Goal: Task Accomplishment & Management: Manage account settings

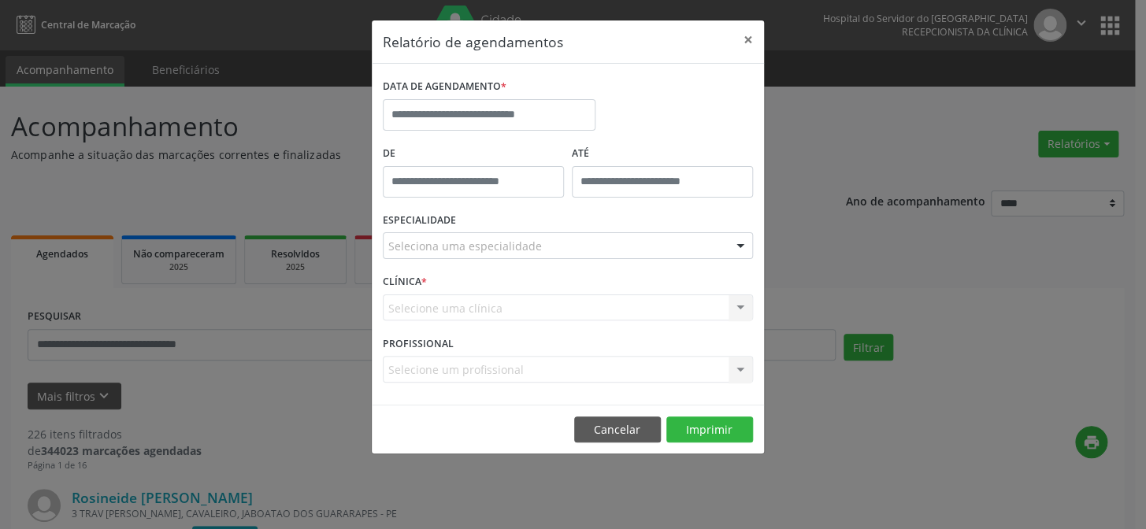
click at [85, 396] on div "Relatório de agendamentos × DATA DE AGENDAMENTO * De ATÉ ESPECIALIDADE Selecion…" at bounding box center [573, 264] width 1146 height 529
click at [750, 36] on button "×" at bounding box center [747, 39] width 31 height 39
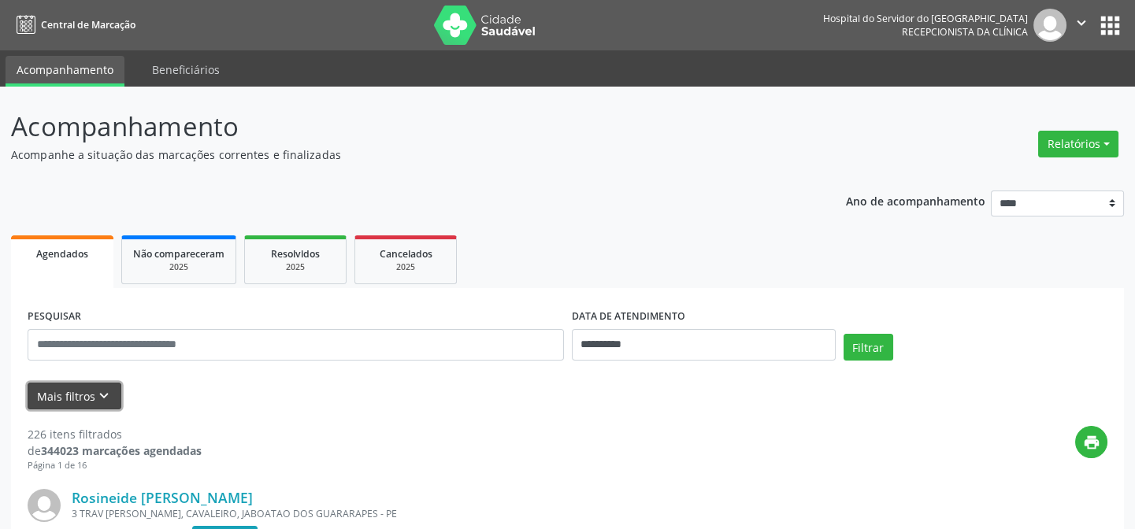
click at [63, 402] on button "Mais filtros keyboard_arrow_down" at bounding box center [75, 397] width 94 height 28
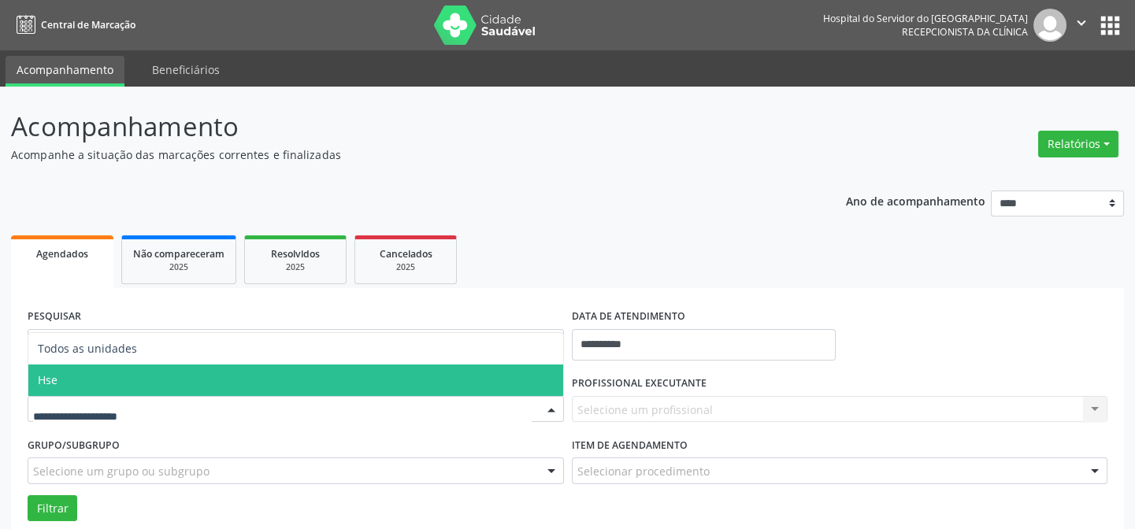
click at [104, 384] on span "Hse" at bounding box center [295, 380] width 535 height 31
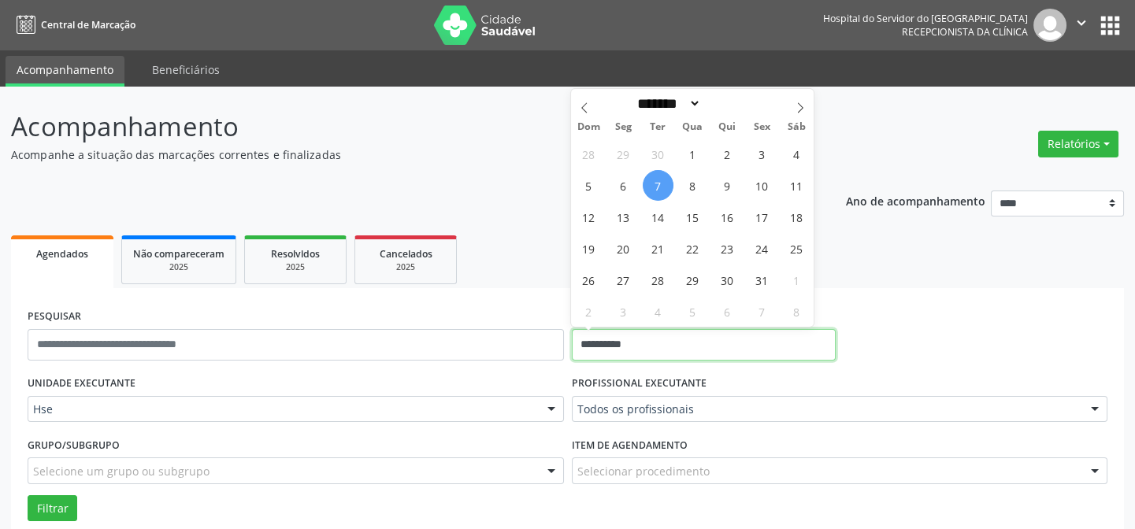
click at [606, 342] on input "**********" at bounding box center [704, 344] width 264 height 31
click at [660, 191] on span "7" at bounding box center [658, 185] width 31 height 31
type input "**********"
click at [660, 191] on span "7" at bounding box center [658, 185] width 31 height 31
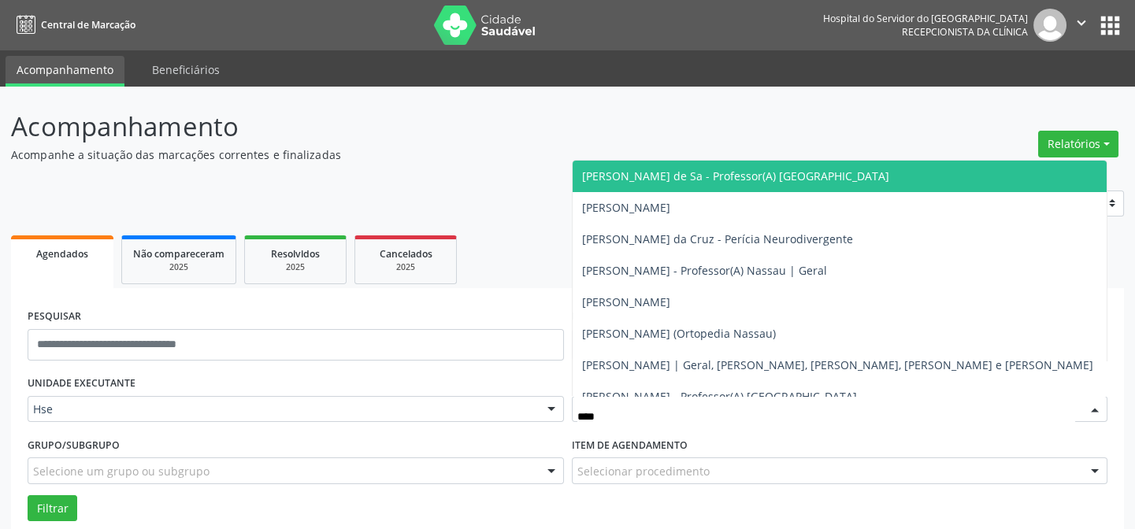
type input "*****"
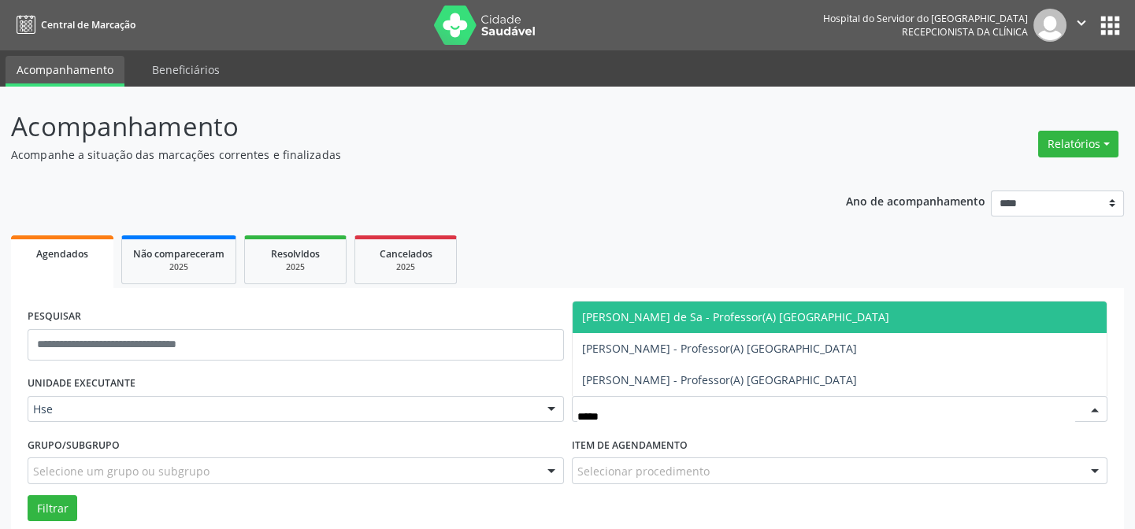
click at [663, 322] on span "[PERSON_NAME] de Sa - Professor(A) [GEOGRAPHIC_DATA]" at bounding box center [735, 316] width 307 height 15
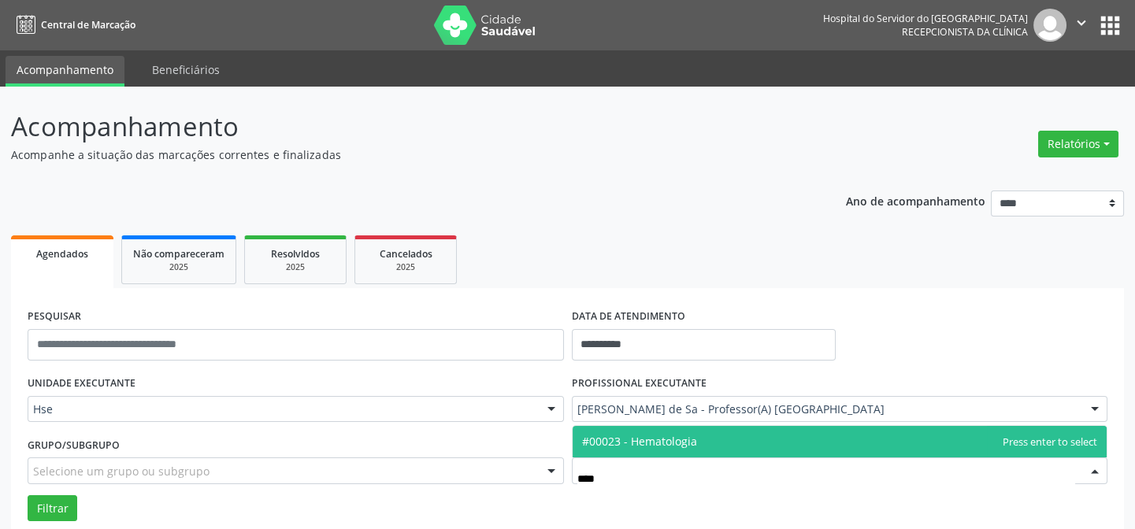
type input "*****"
click at [654, 451] on span "#00023 - Hematologia" at bounding box center [839, 441] width 535 height 31
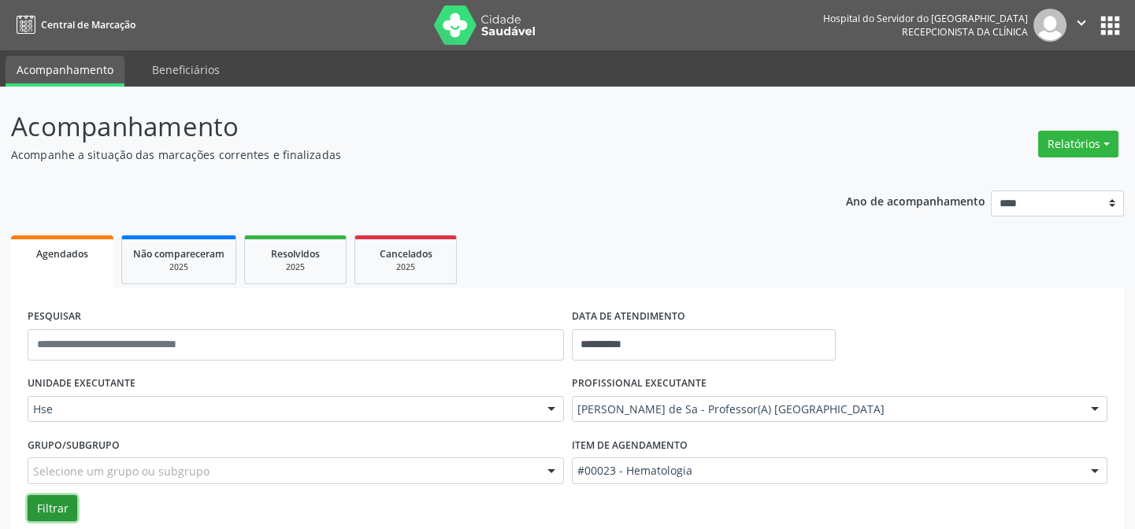
click at [65, 505] on button "Filtrar" at bounding box center [53, 508] width 50 height 27
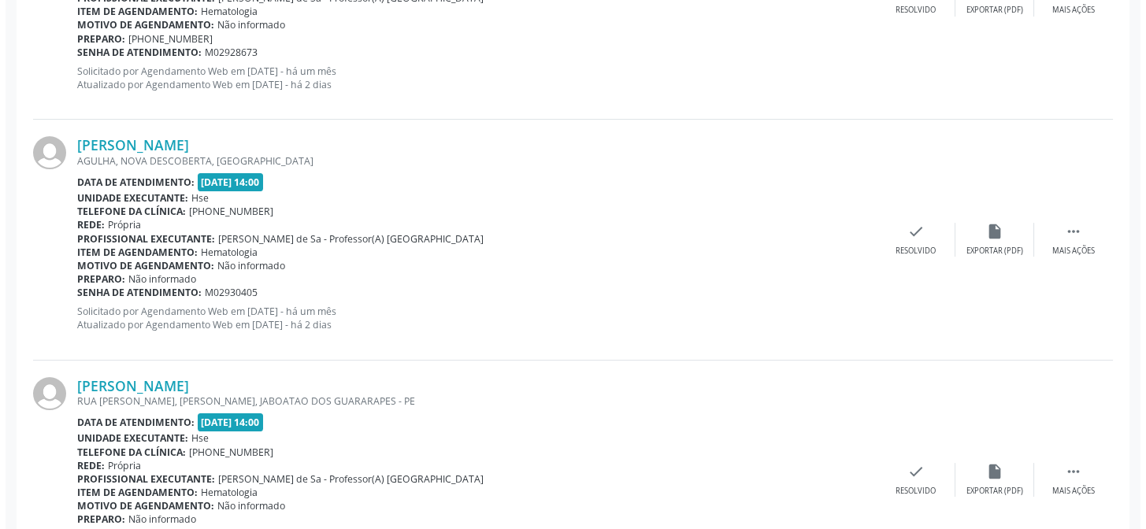
scroll to position [1080, 0]
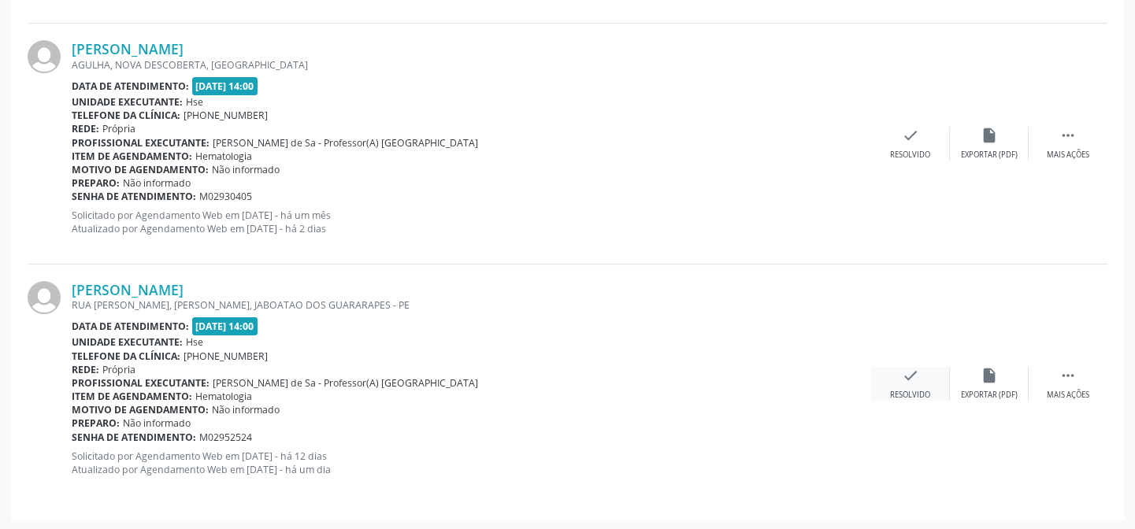
click at [918, 392] on div "Resolvido" at bounding box center [910, 395] width 40 height 11
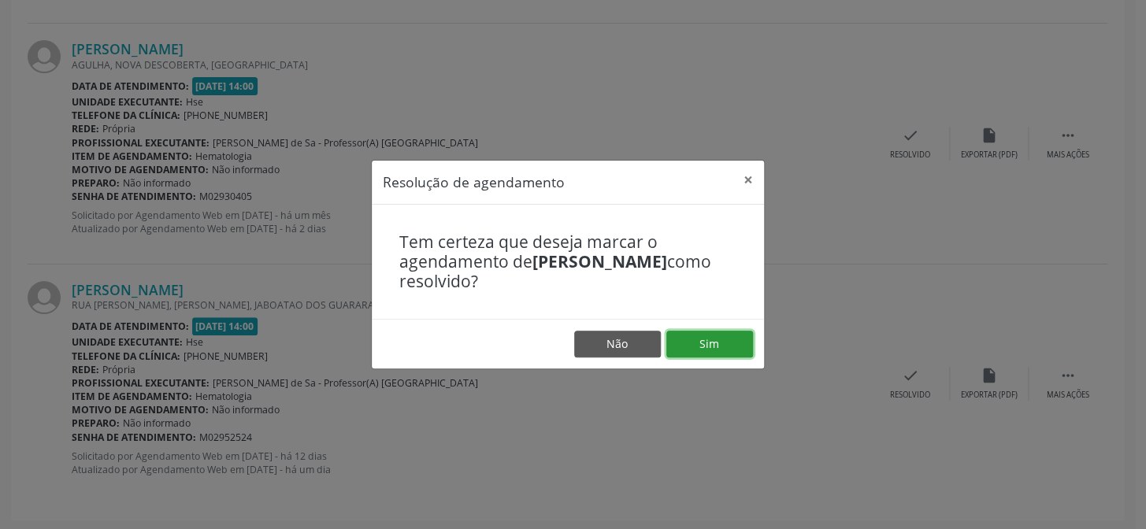
click at [736, 350] on button "Sim" at bounding box center [709, 344] width 87 height 27
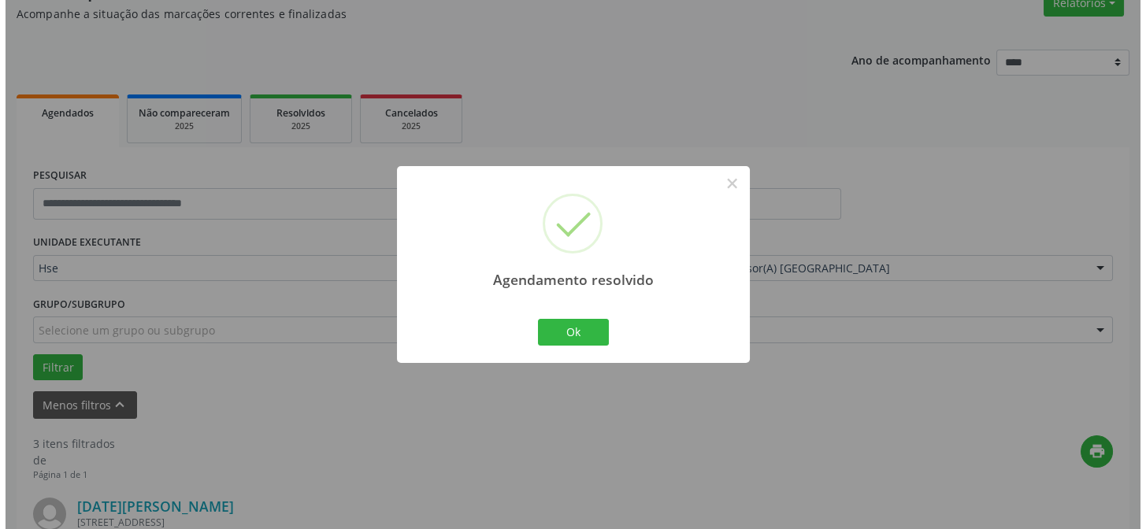
scroll to position [840, 0]
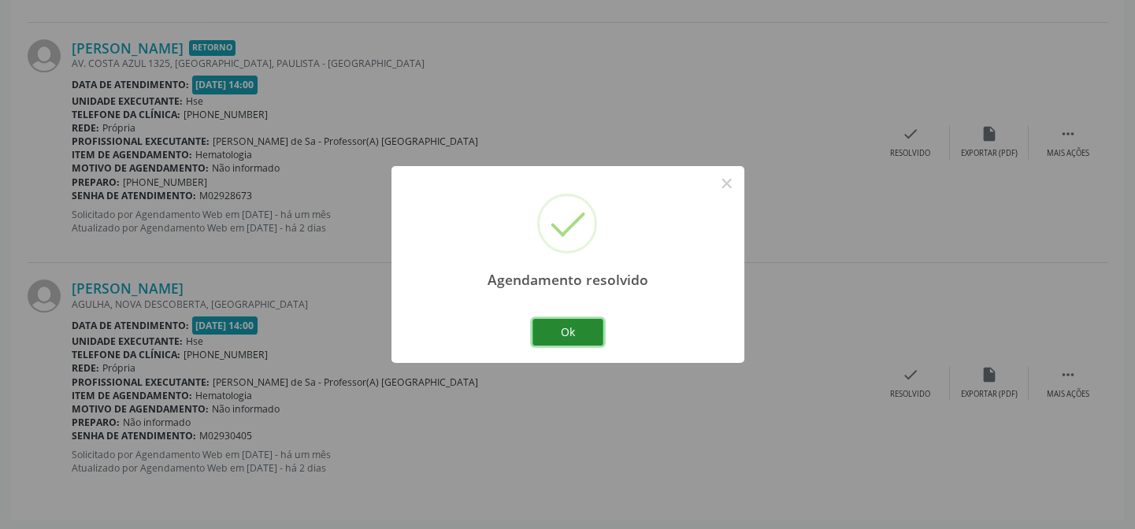
click at [557, 331] on button "Ok" at bounding box center [567, 332] width 71 height 27
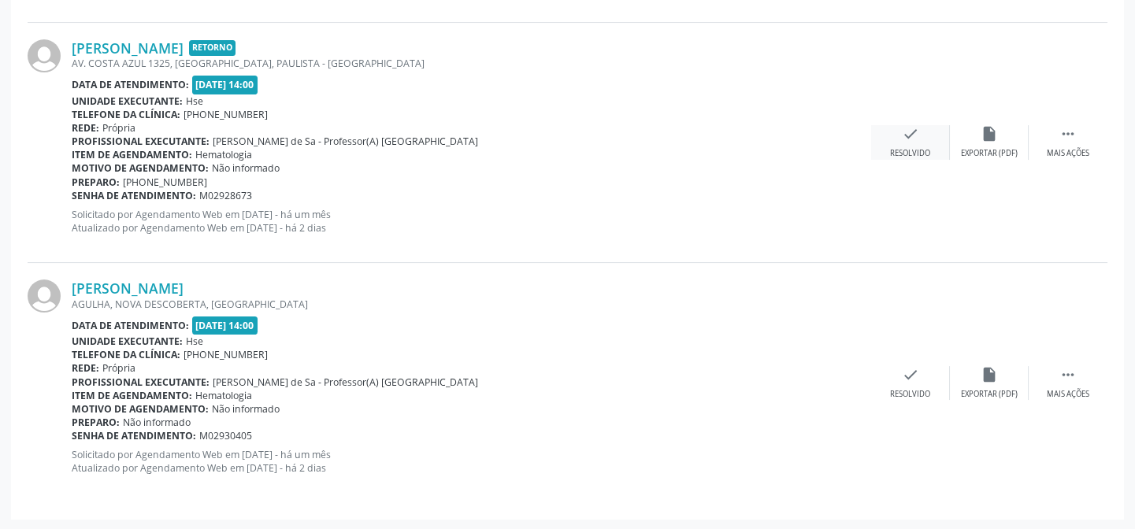
click at [898, 142] on div "check Resolvido" at bounding box center [910, 142] width 79 height 34
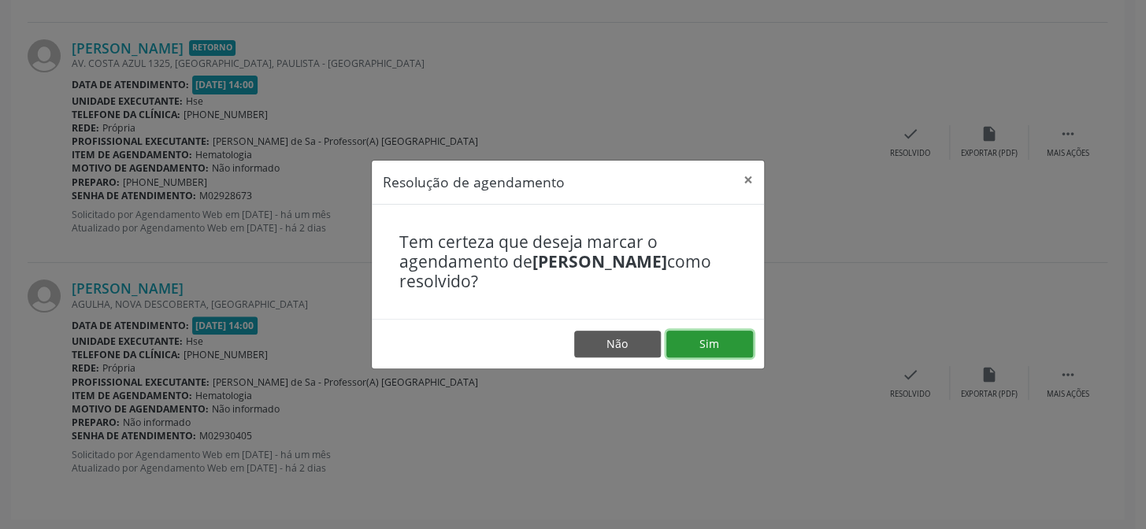
click at [718, 344] on button "Sim" at bounding box center [709, 344] width 87 height 27
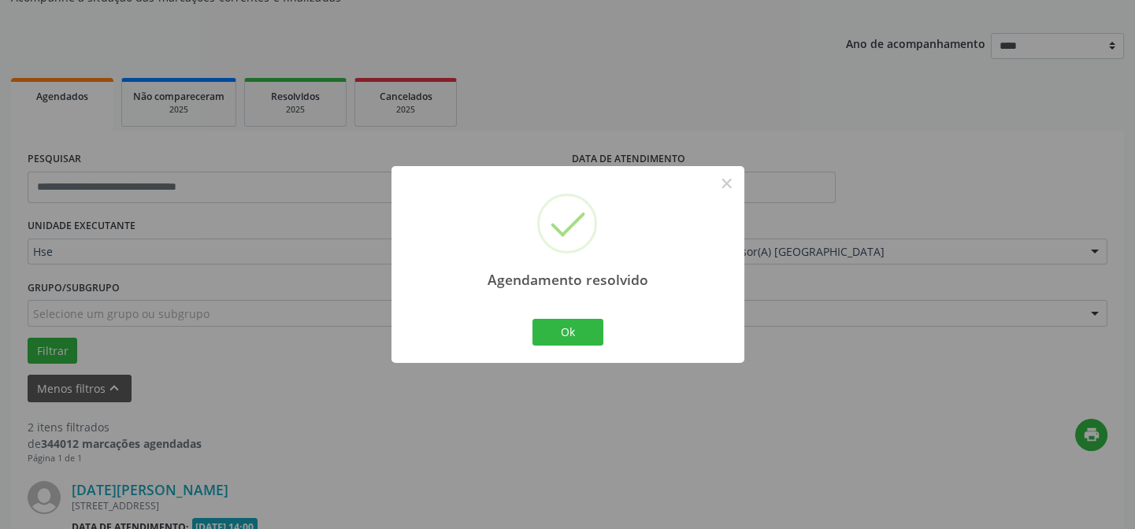
scroll to position [599, 0]
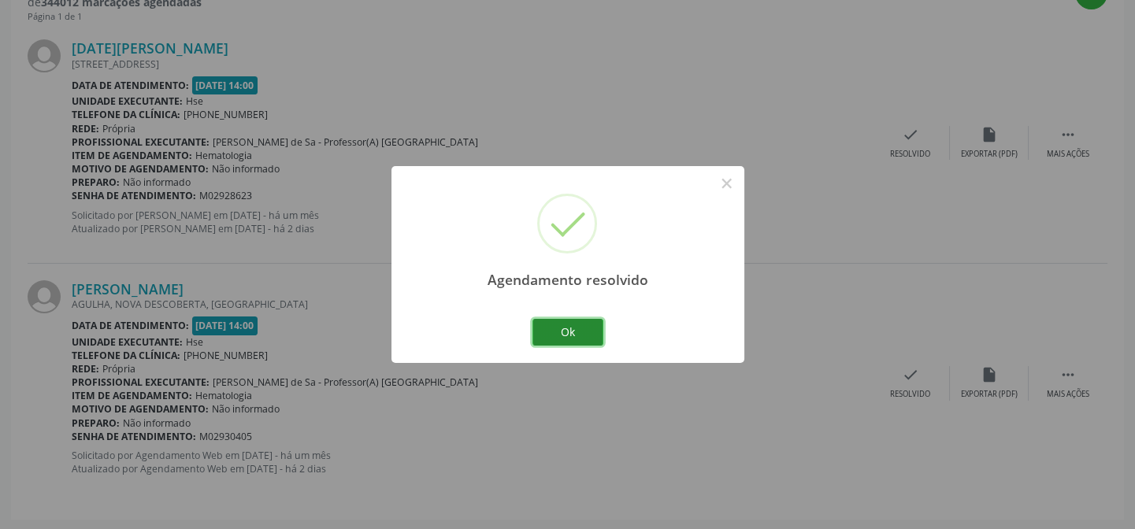
click at [554, 337] on button "Ok" at bounding box center [567, 332] width 71 height 27
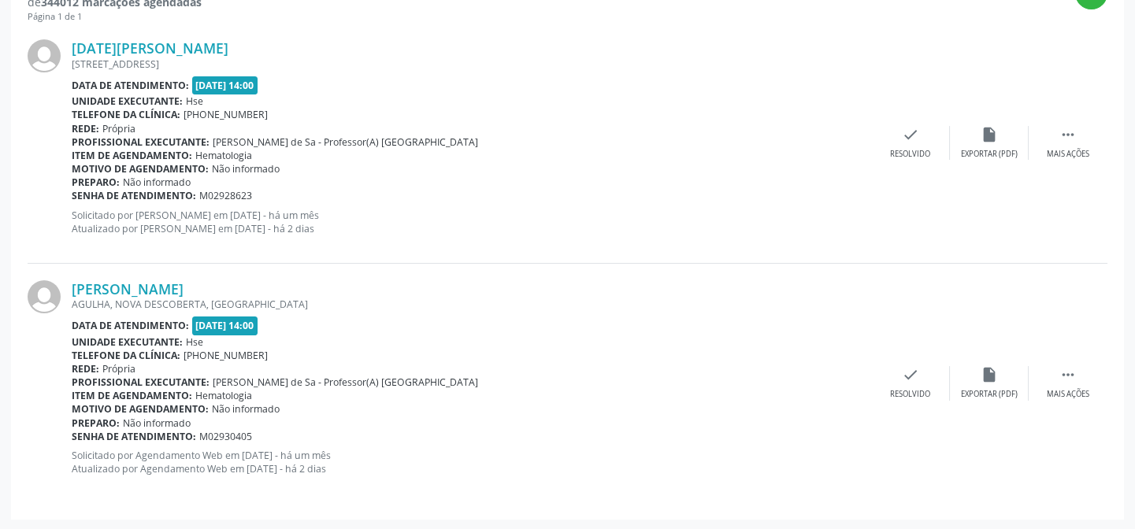
scroll to position [571, 0]
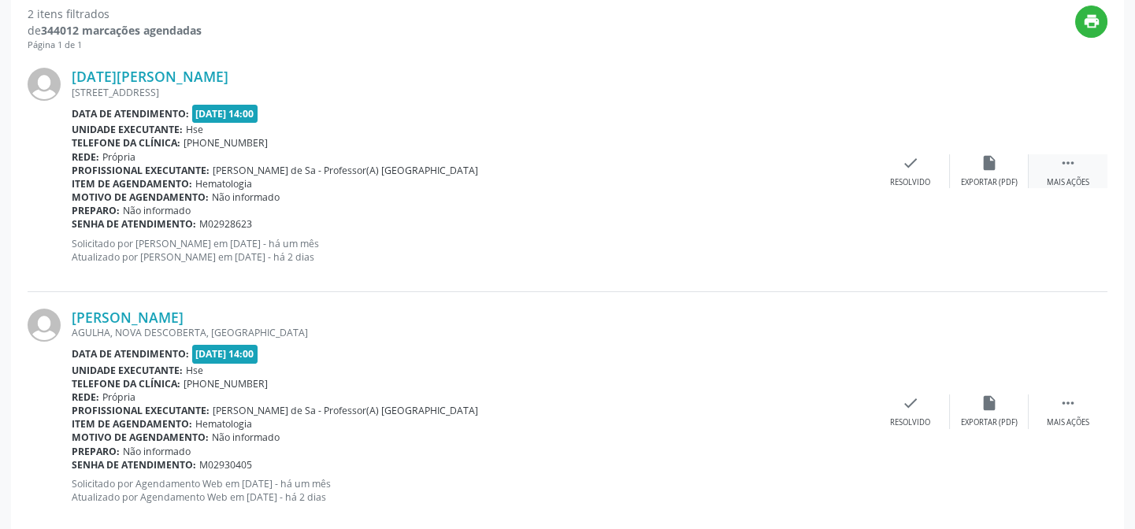
click at [1081, 167] on div " Mais ações" at bounding box center [1067, 171] width 79 height 34
click at [965, 177] on div "Não compareceu" at bounding box center [988, 182] width 67 height 11
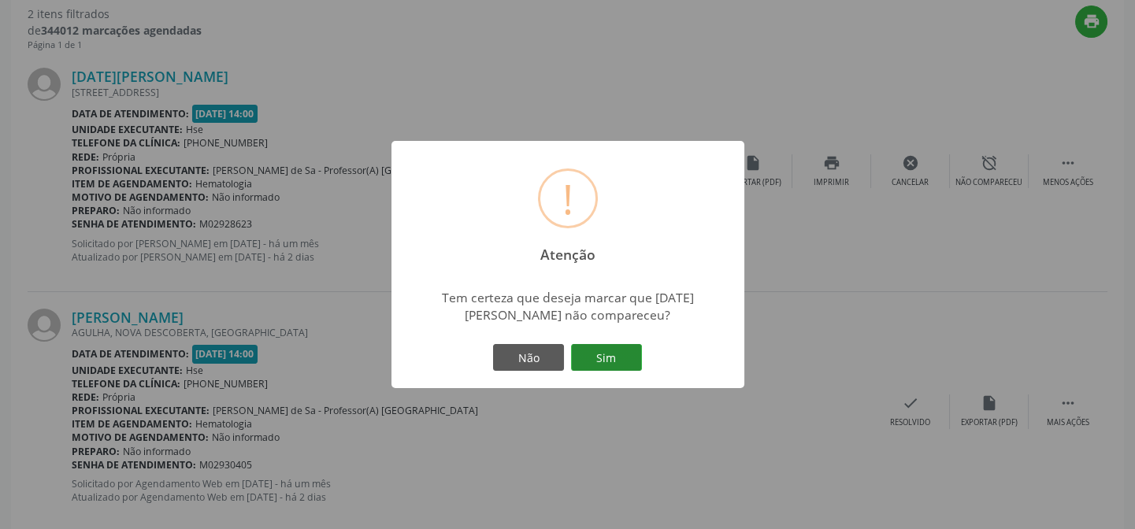
click at [606, 350] on button "Sim" at bounding box center [606, 357] width 71 height 27
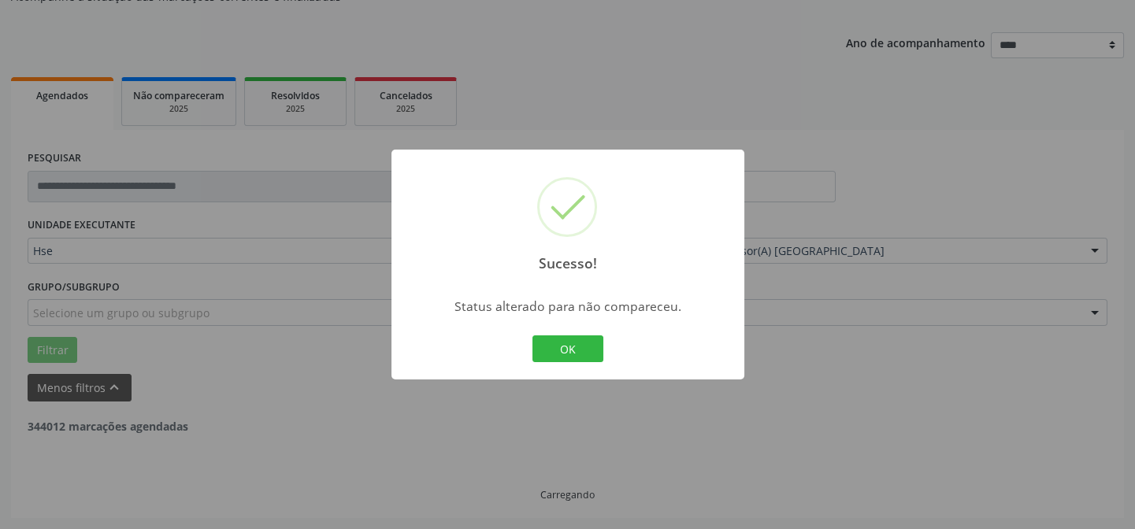
scroll to position [157, 0]
drag, startPoint x: 1063, startPoint y: 408, endPoint x: 1049, endPoint y: 402, distance: 15.5
click at [1063, 394] on div "Sucesso! × Status alterado para não compareceu. OK Cancel" at bounding box center [567, 264] width 1135 height 529
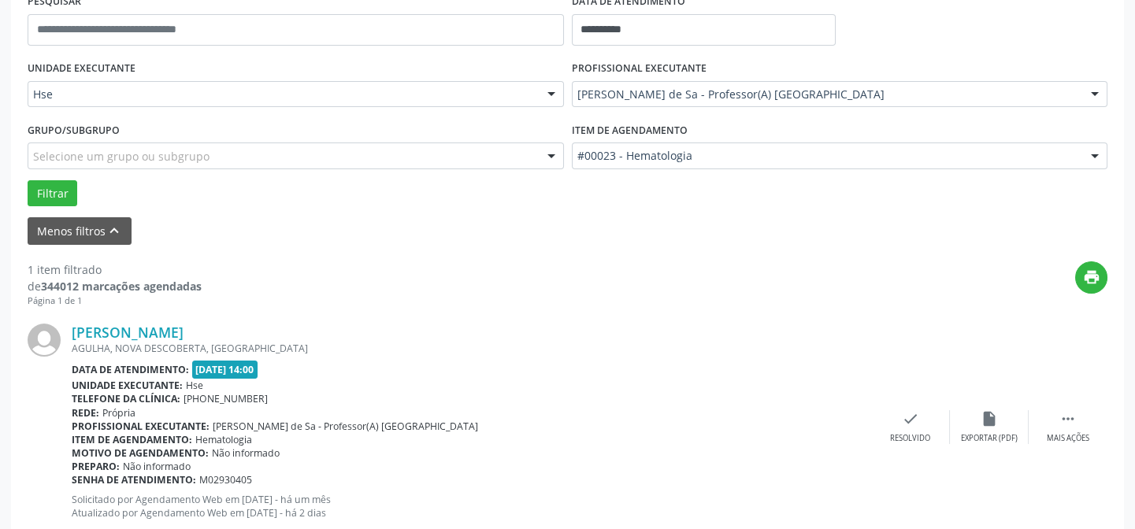
scroll to position [360, 0]
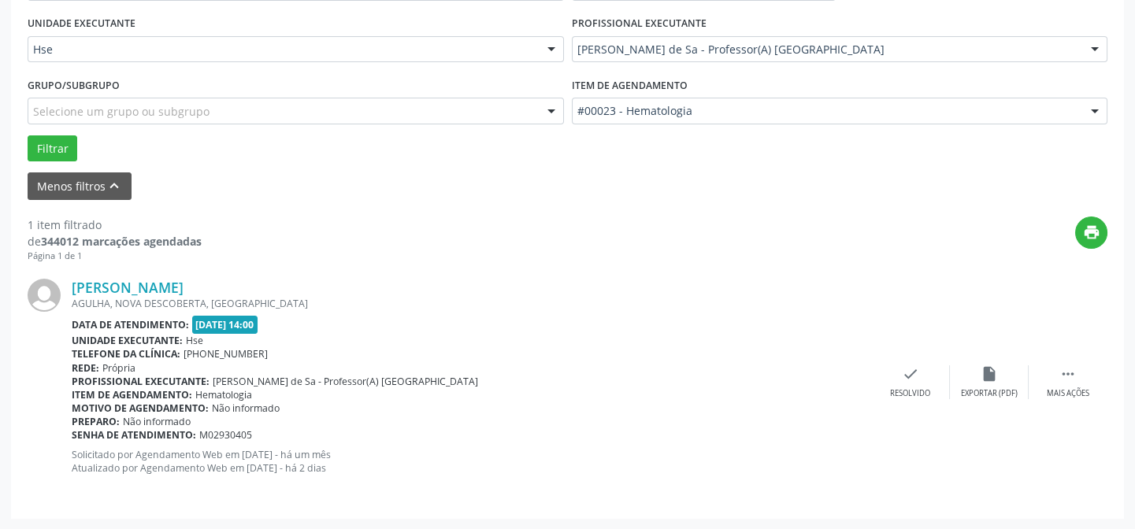
click at [1077, 338] on div "[PERSON_NAME] [GEOGRAPHIC_DATA], NOVA DESCOBERTA, [GEOGRAPHIC_DATA] Data de ate…" at bounding box center [568, 381] width 1080 height 239
click at [1058, 381] on div " Mais ações" at bounding box center [1067, 382] width 79 height 34
click at [992, 368] on icon "alarm_off" at bounding box center [988, 373] width 17 height 17
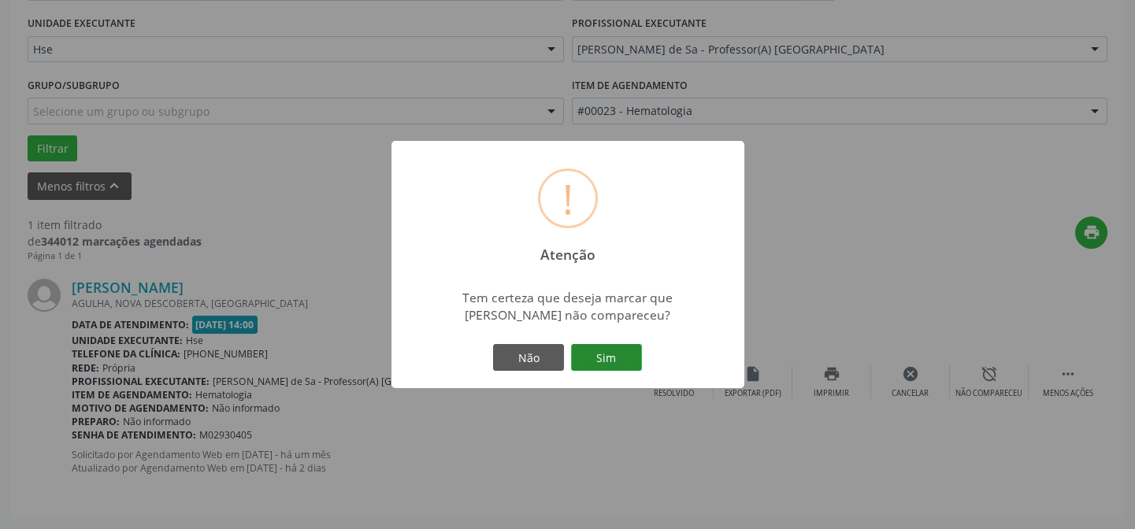
click at [577, 346] on button "Sim" at bounding box center [606, 357] width 71 height 27
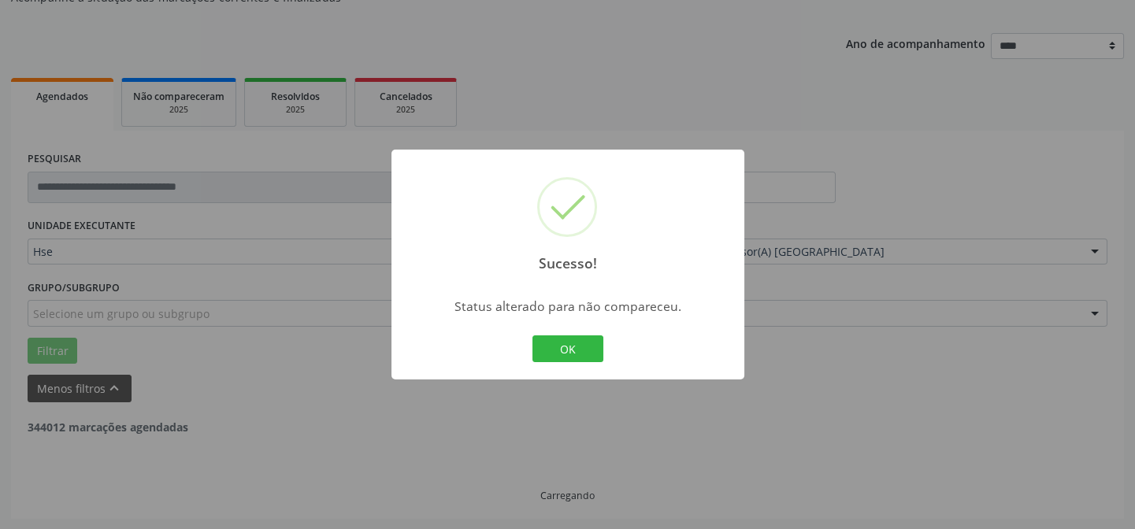
scroll to position [106, 0]
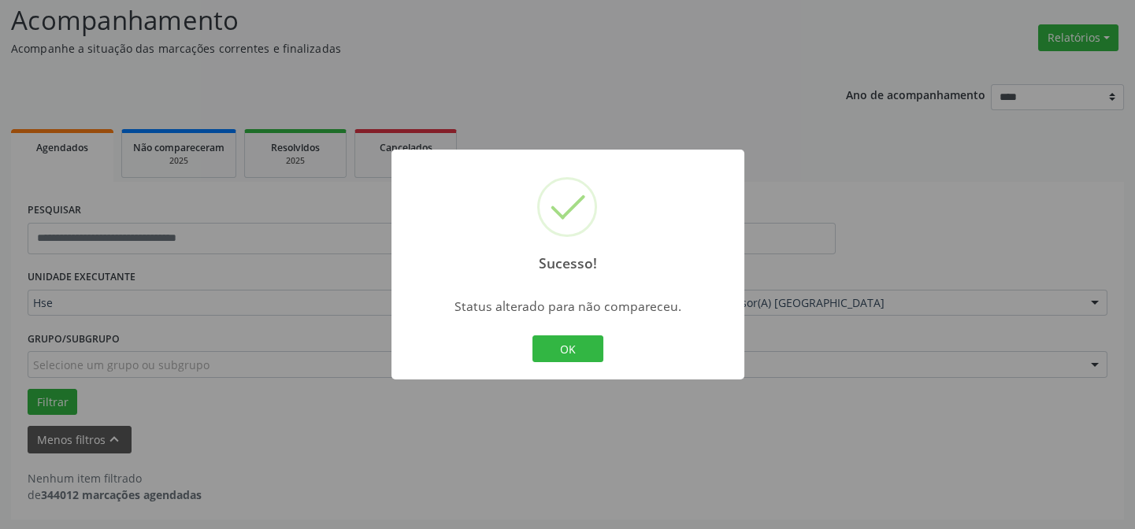
click at [558, 332] on div "OK Cancel" at bounding box center [567, 348] width 78 height 33
click at [543, 369] on div "Sucesso! × Status alterado para não compareceu. OK Cancel" at bounding box center [567, 265] width 353 height 230
click at [573, 352] on button "OK" at bounding box center [567, 348] width 71 height 27
